Goal: Information Seeking & Learning: Compare options

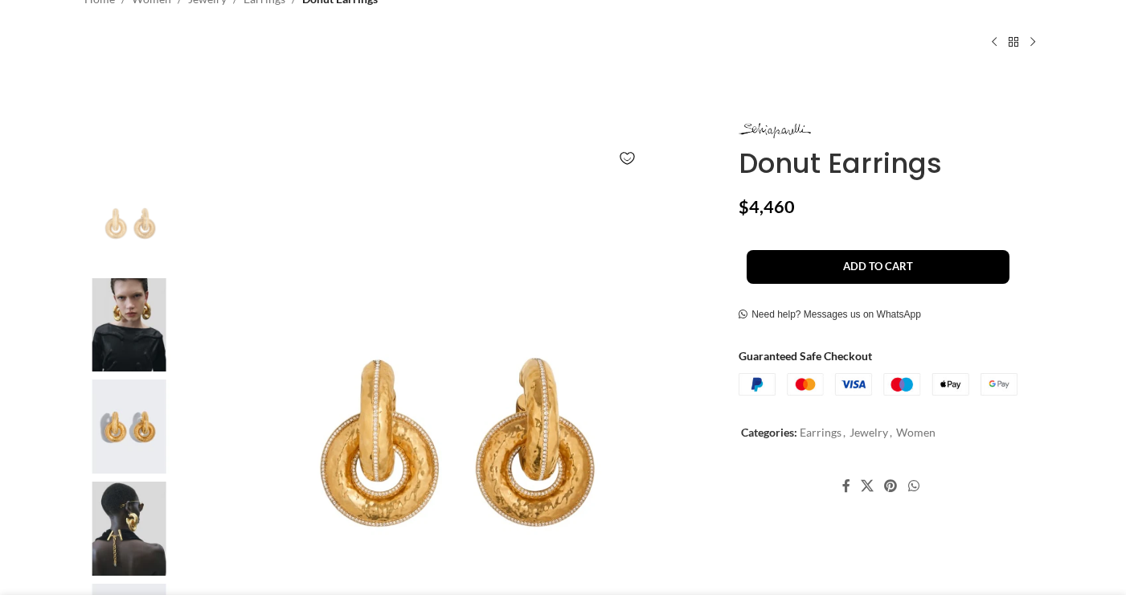
click at [119, 307] on img at bounding box center [129, 325] width 98 height 94
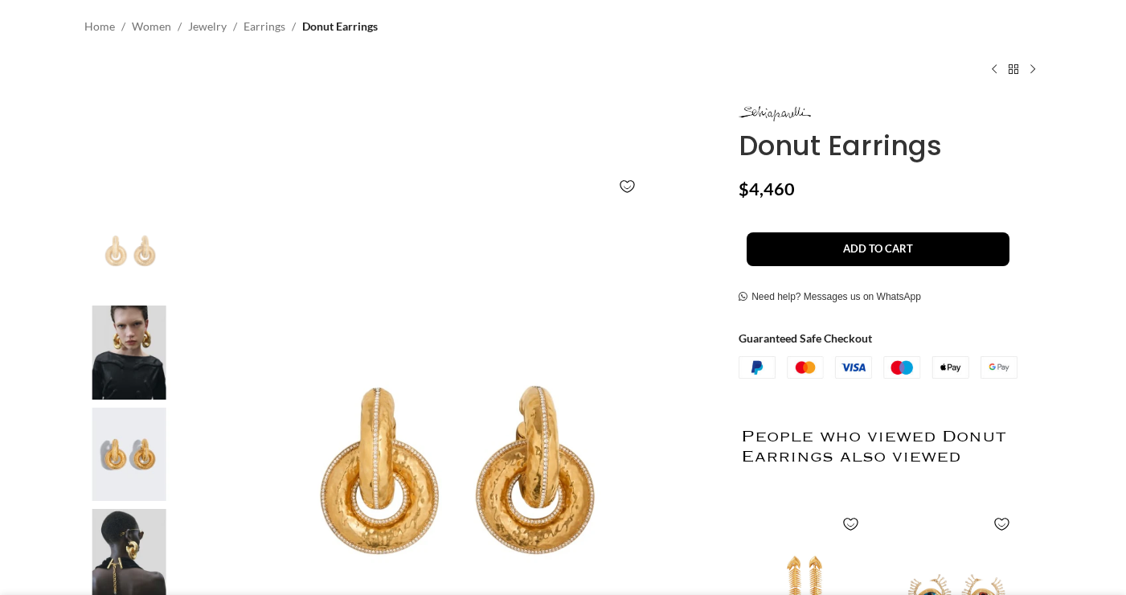
click at [119, 307] on img at bounding box center [129, 352] width 98 height 94
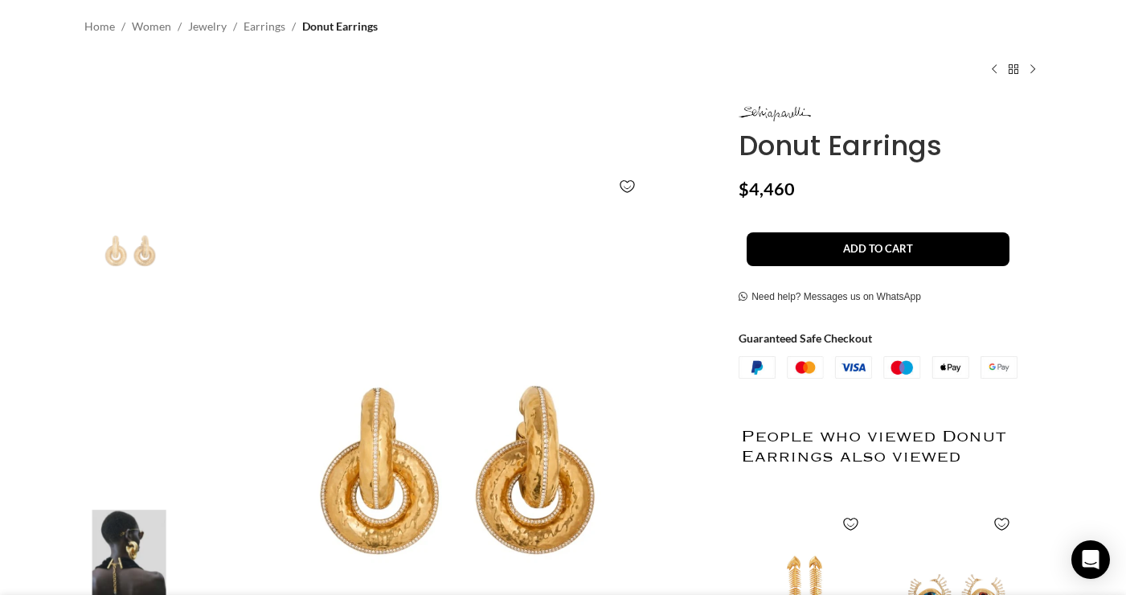
click at [119, 307] on img "2 / 5" at bounding box center [129, 352] width 98 height 94
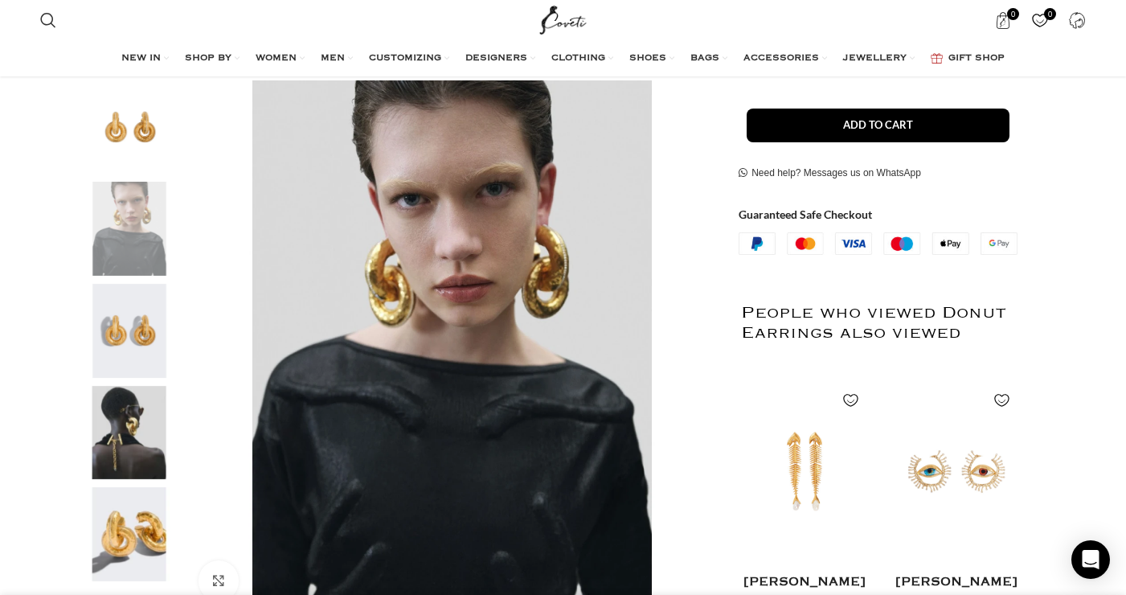
scroll to position [282, 0]
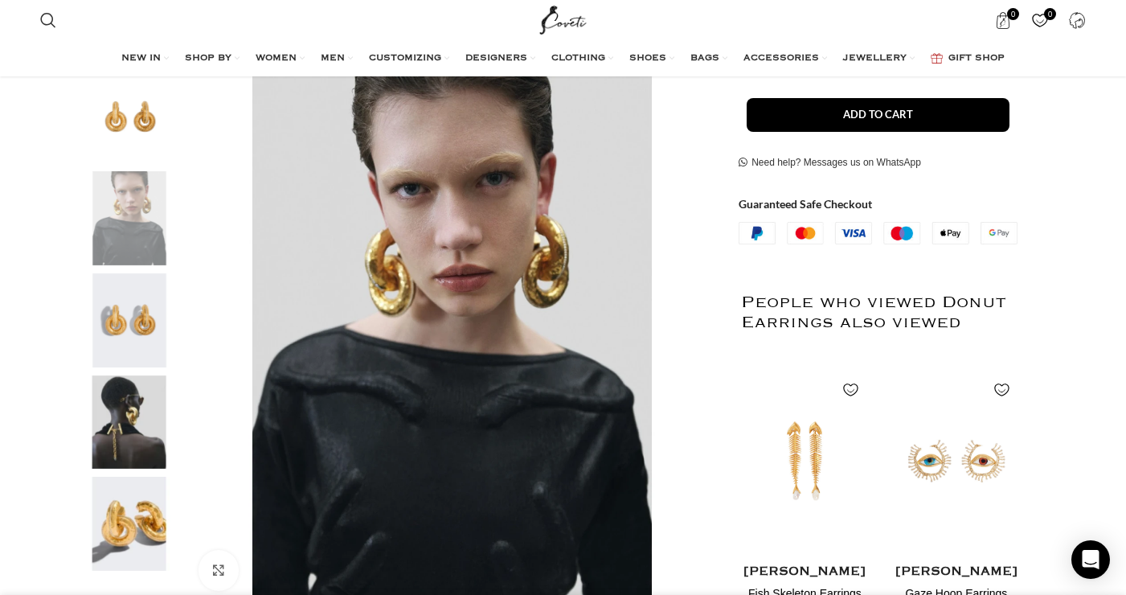
click at [123, 430] on img "4 / 5" at bounding box center [129, 422] width 98 height 94
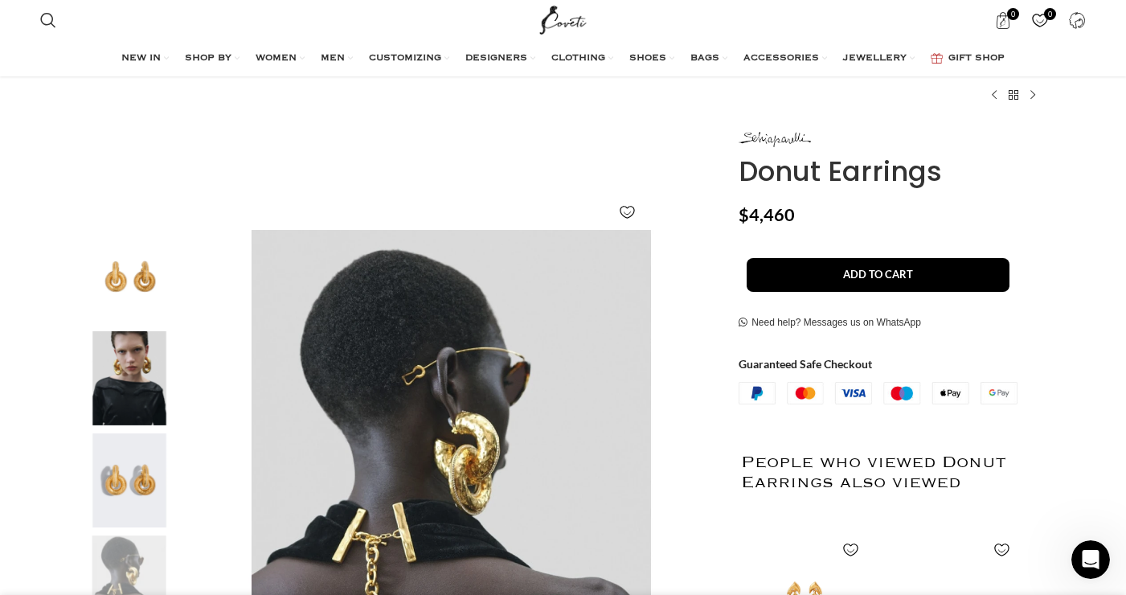
scroll to position [0, 338]
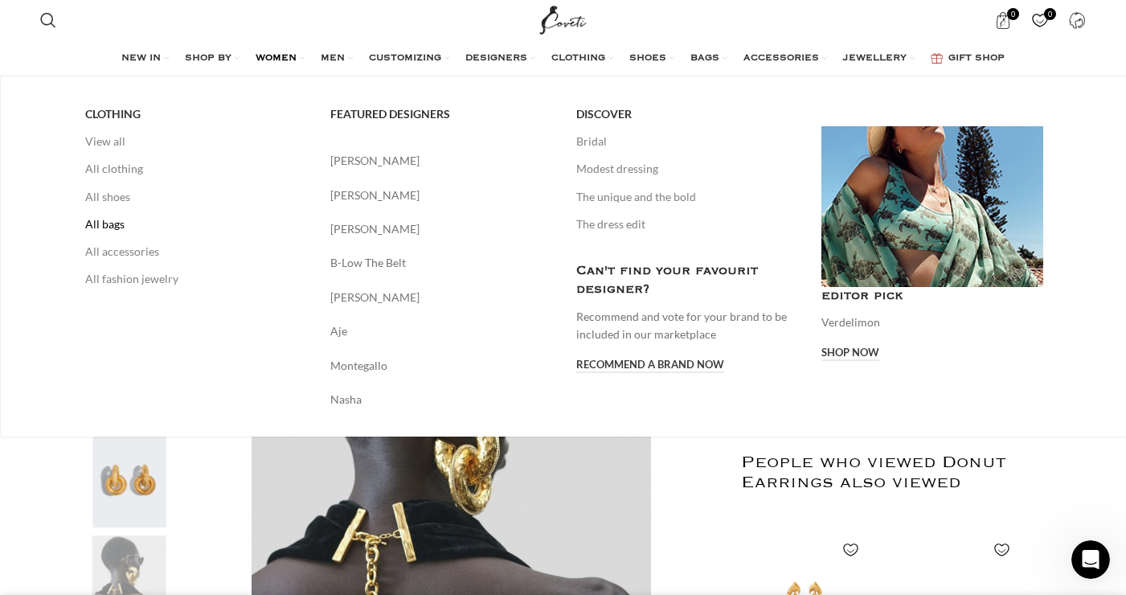
click at [105, 223] on link "All bags" at bounding box center [196, 224] width 222 height 27
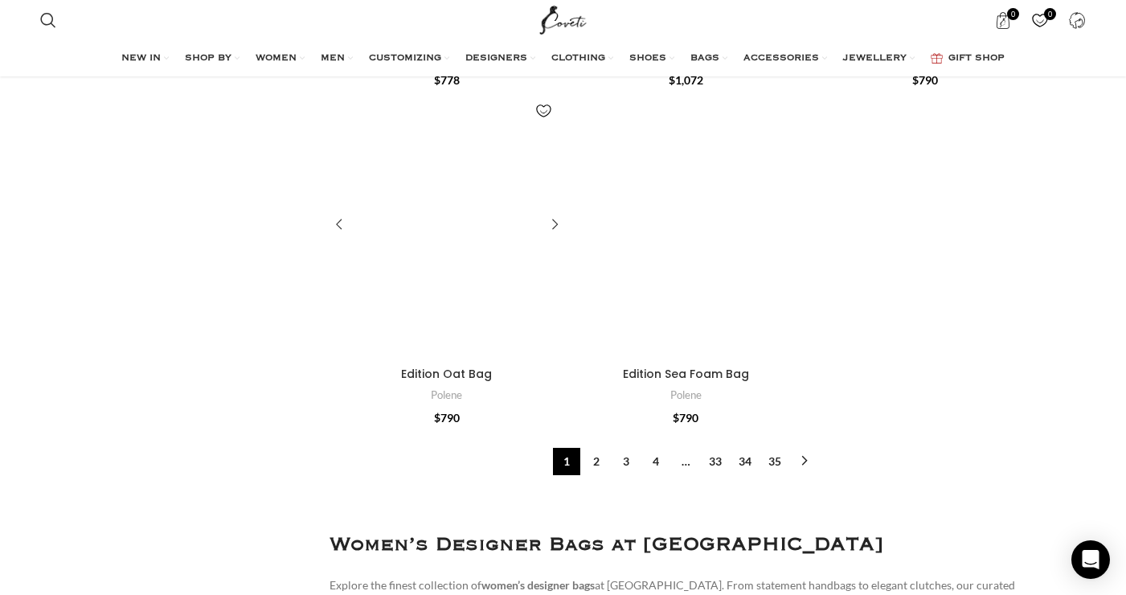
scroll to position [6107, 0]
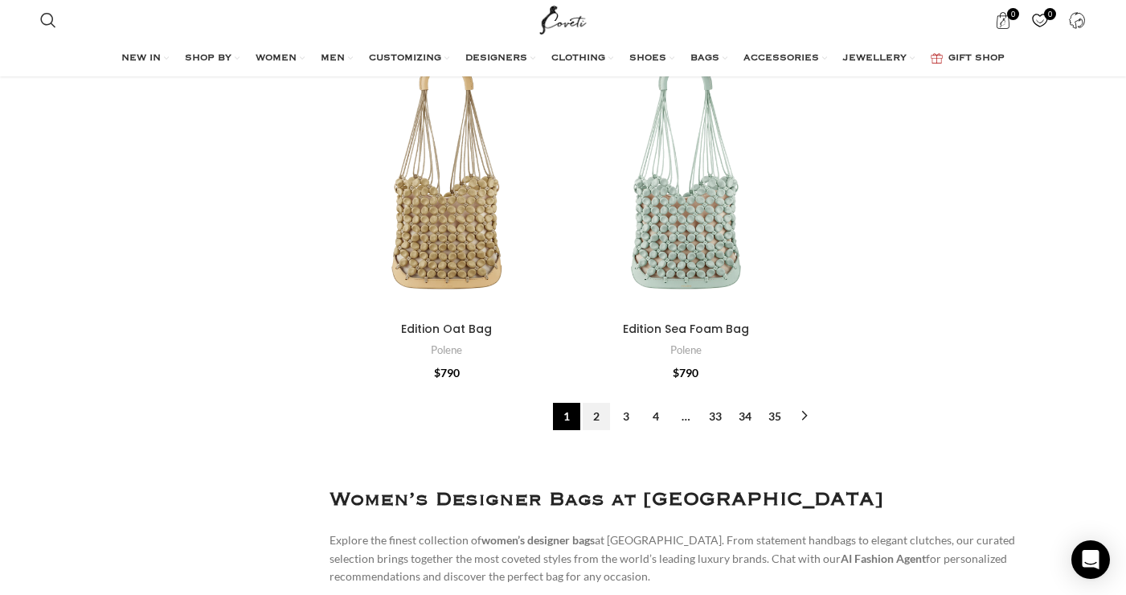
click at [593, 403] on link "2" at bounding box center [596, 416] width 27 height 27
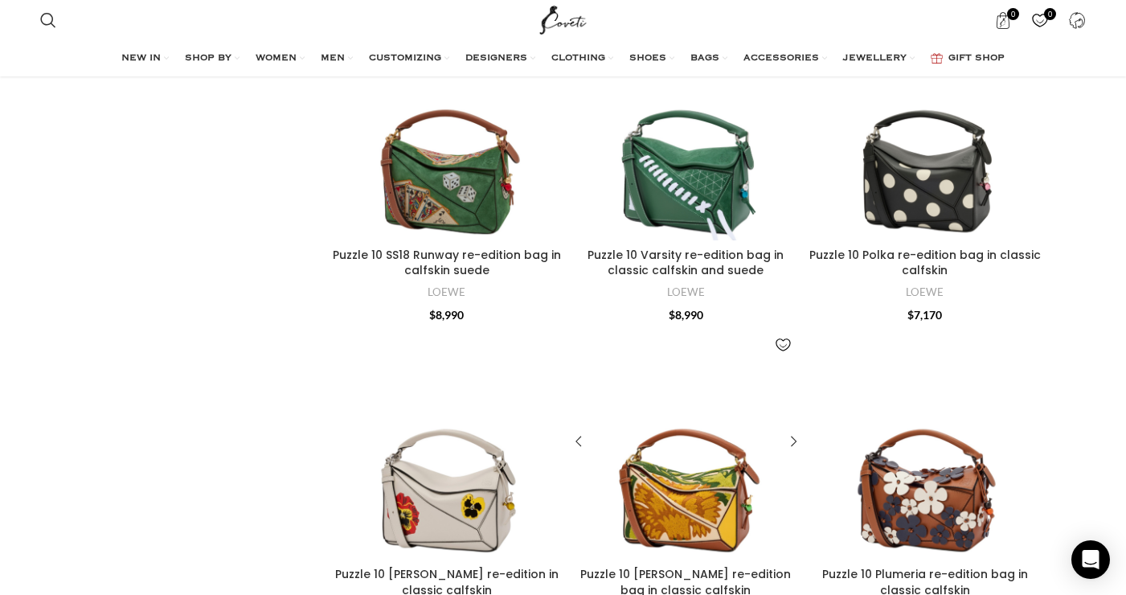
scroll to position [1260, 0]
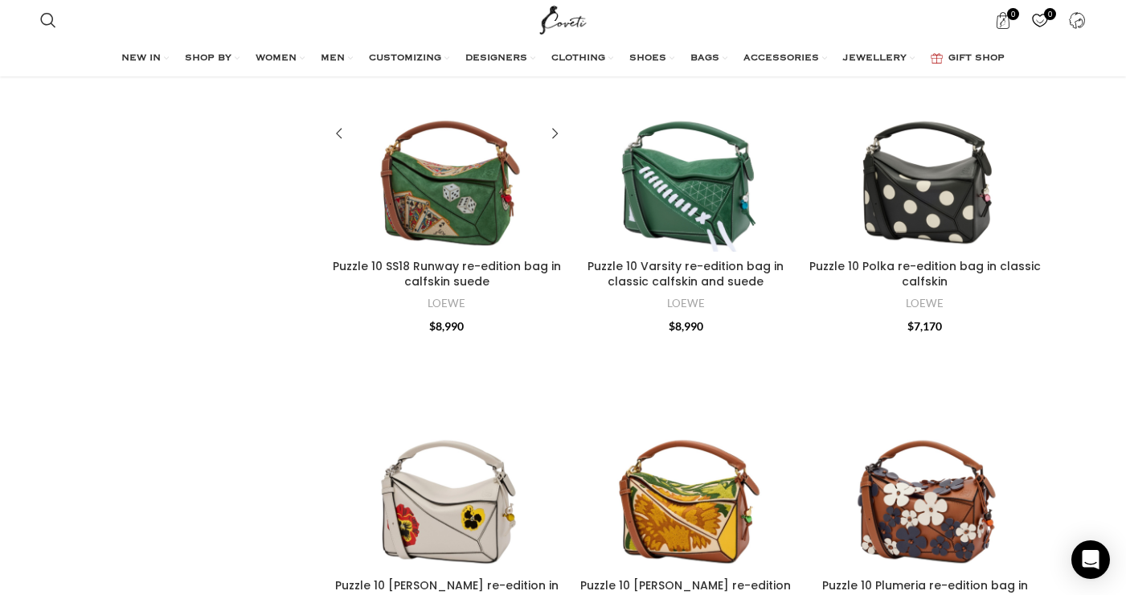
click at [475, 170] on div "Puzzle 10 SS18 Runway re-edition bag\ain calfskin suede" at bounding box center [493, 134] width 47 height 235
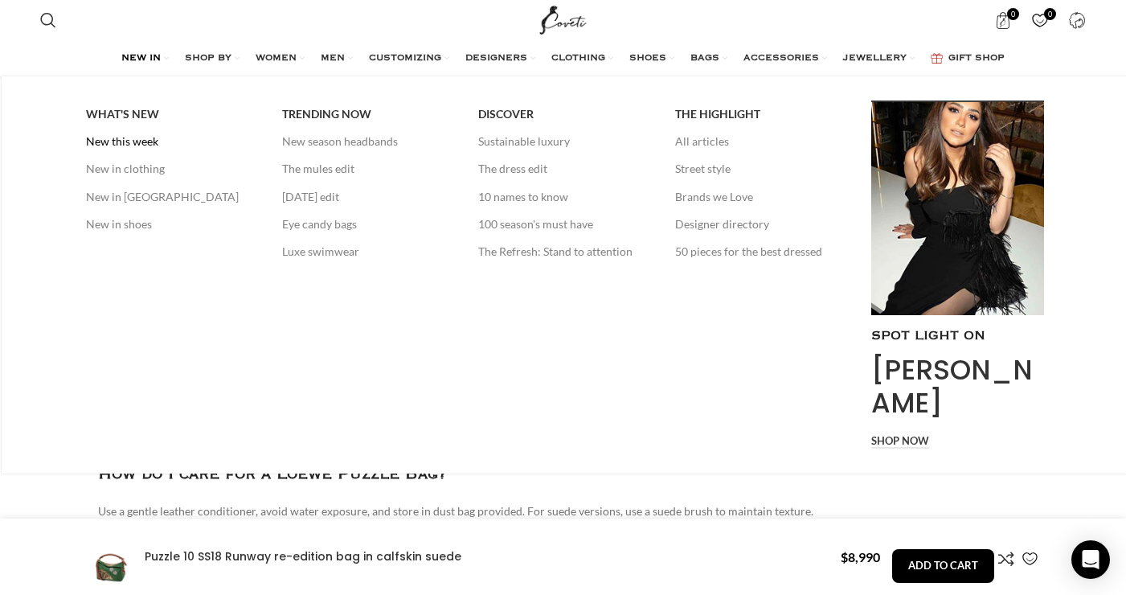
scroll to position [3905, 0]
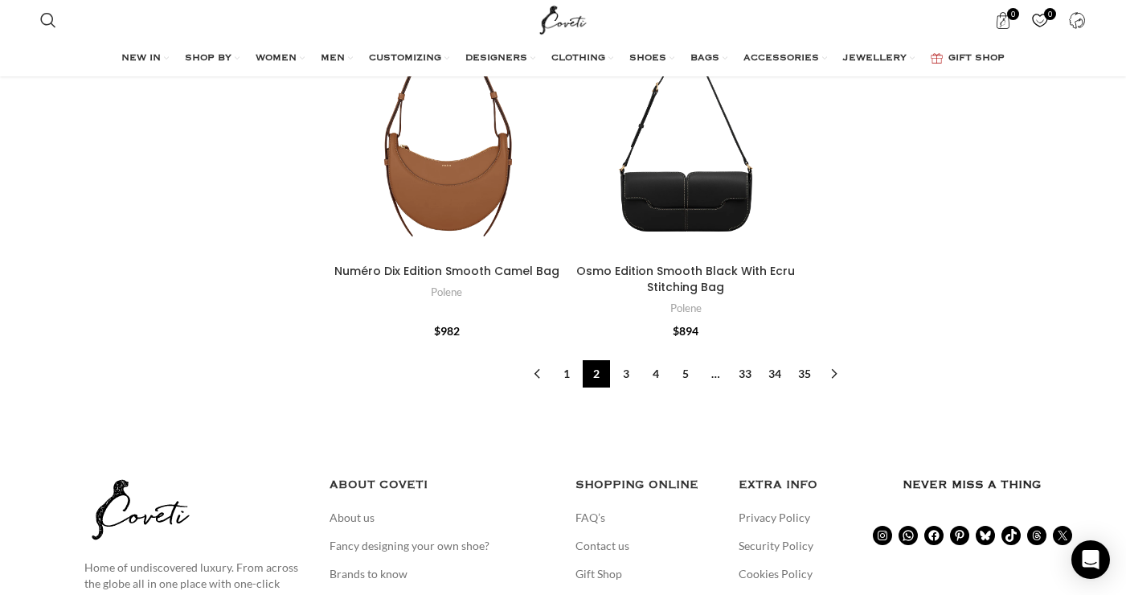
scroll to position [6136, 0]
click at [617, 359] on link "3" at bounding box center [626, 372] width 27 height 27
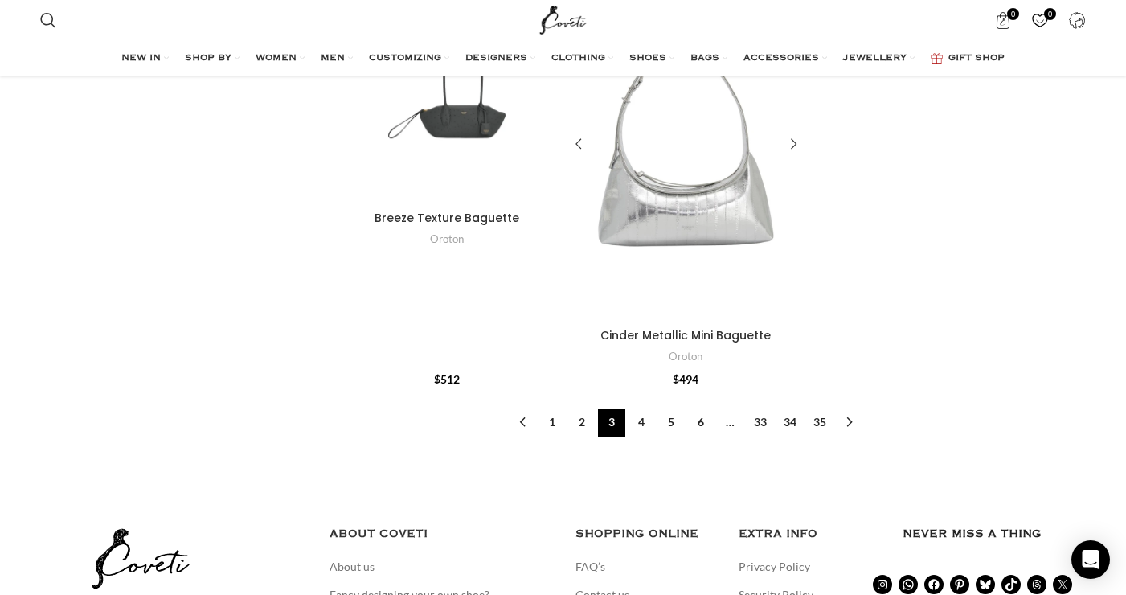
scroll to position [6850, 0]
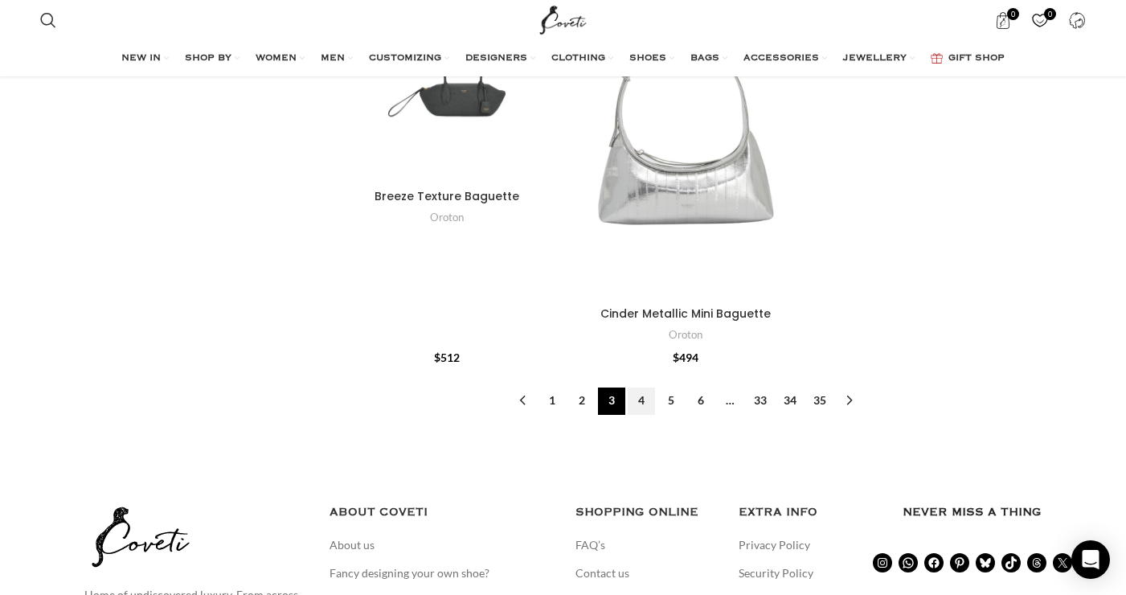
click at [650, 387] on link "4" at bounding box center [641, 400] width 27 height 27
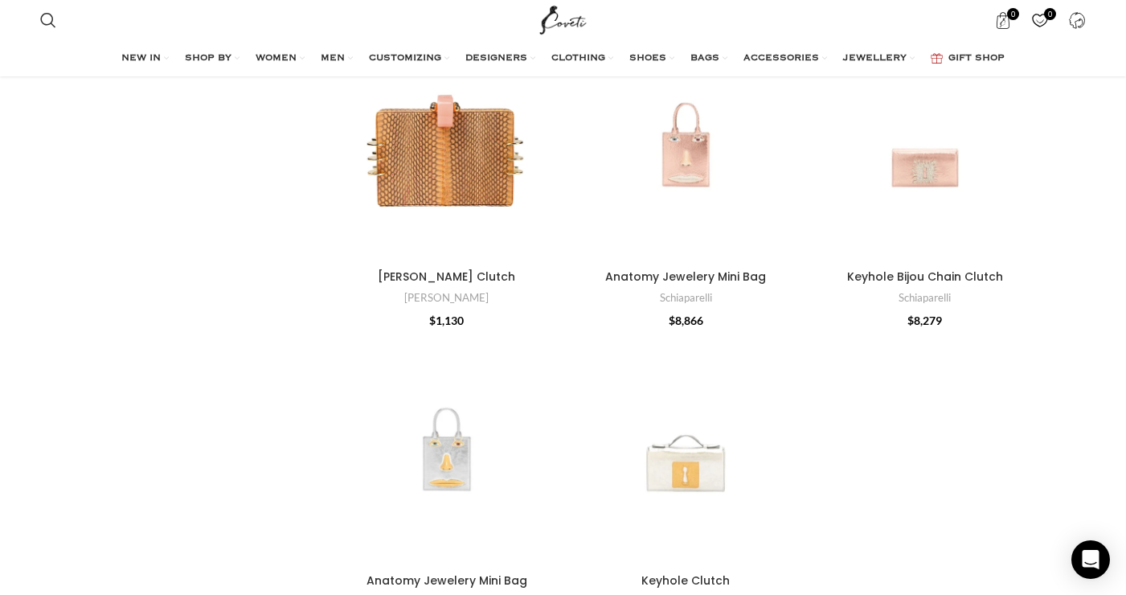
scroll to position [5755, 0]
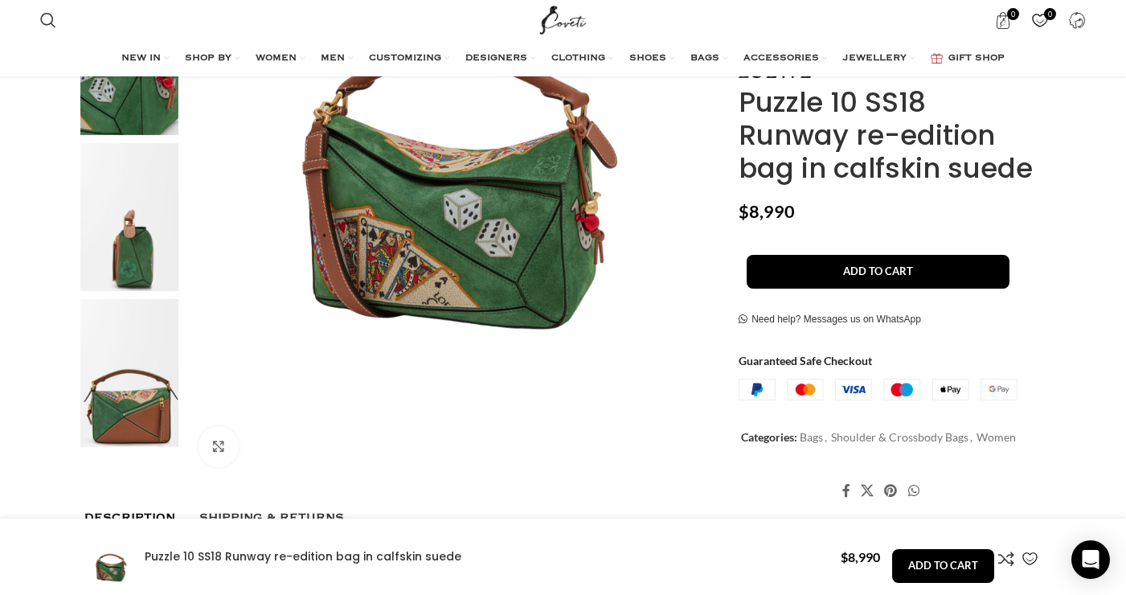
scroll to position [0, 1184]
